Goal: Obtain resource: Obtain resource

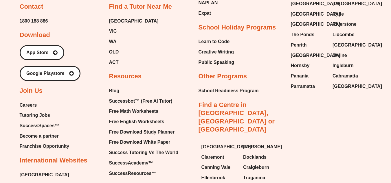
scroll to position [4147, 0]
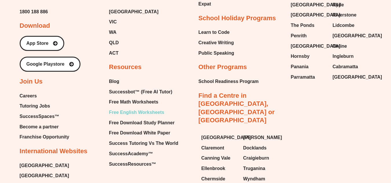
click at [135, 112] on span "Free English Worksheets" at bounding box center [136, 112] width 55 height 9
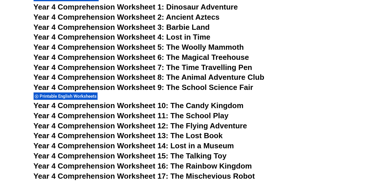
scroll to position [2362, 0]
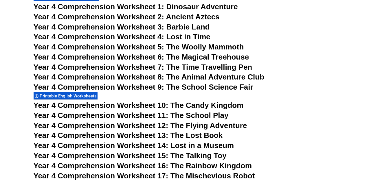
click at [183, 9] on span "Dinosaur Adventure" at bounding box center [201, 6] width 71 height 9
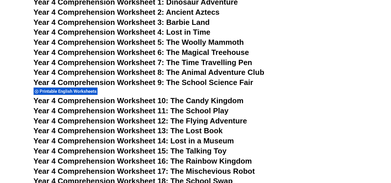
scroll to position [2367, 0]
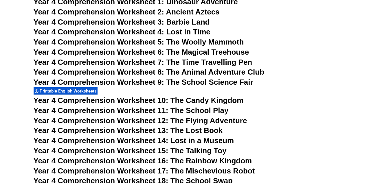
click at [213, 127] on span "Year 4 Comprehension Worksheet 13: The Lost Book" at bounding box center [128, 130] width 189 height 9
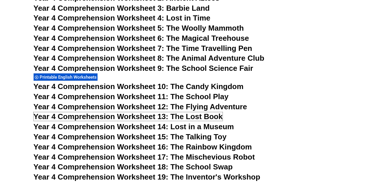
scroll to position [2381, 0]
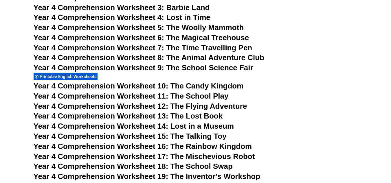
click at [209, 85] on span "Year 4 Comprehension Worksheet 10: The Candy Kingdom" at bounding box center [139, 86] width 210 height 9
drag, startPoint x: 215, startPoint y: 106, endPoint x: 204, endPoint y: 106, distance: 11.0
click at [204, 106] on span "Year 4 Comprehension Worksheet 12: The Flying Adventure" at bounding box center [141, 106] width 214 height 9
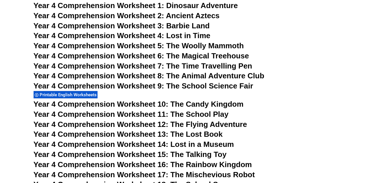
scroll to position [2381, 0]
